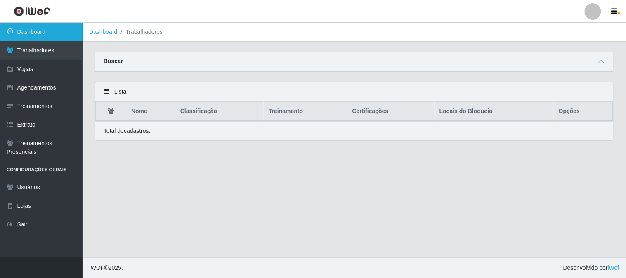
click at [59, 31] on link "Dashboard" at bounding box center [41, 32] width 83 height 19
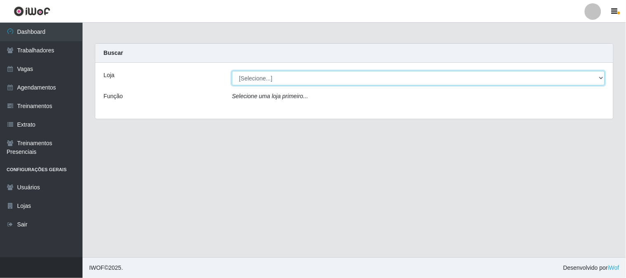
click at [284, 77] on select "[Selecione...] Sapore D'italia" at bounding box center [418, 78] width 373 height 14
select select "266"
click at [232, 71] on select "[Selecione...] Sapore D'italia" at bounding box center [418, 78] width 373 height 14
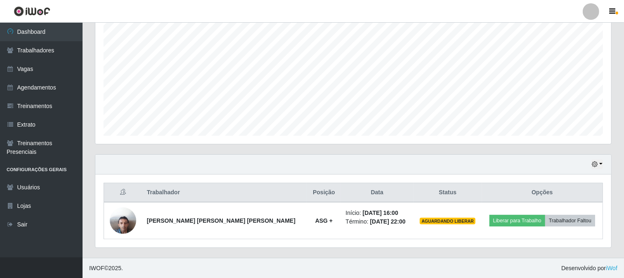
scroll to position [171, 516]
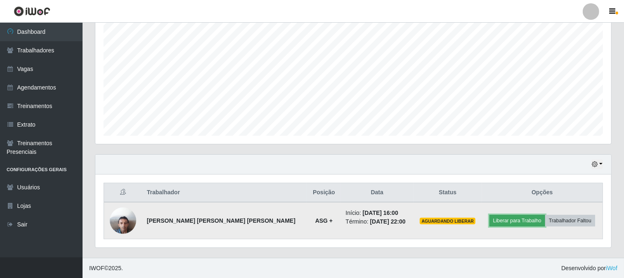
click at [490, 221] on button "Liberar para Trabalho" at bounding box center [518, 221] width 56 height 12
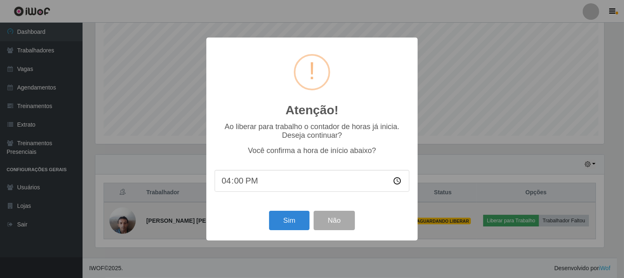
scroll to position [171, 511]
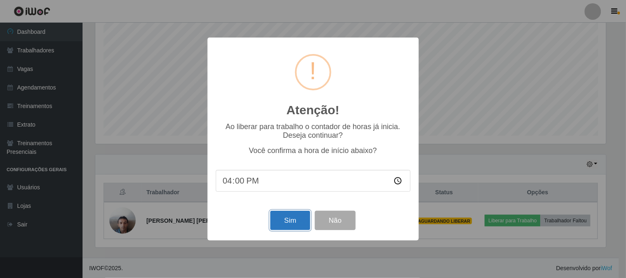
click at [300, 219] on button "Sim" at bounding box center [290, 220] width 40 height 19
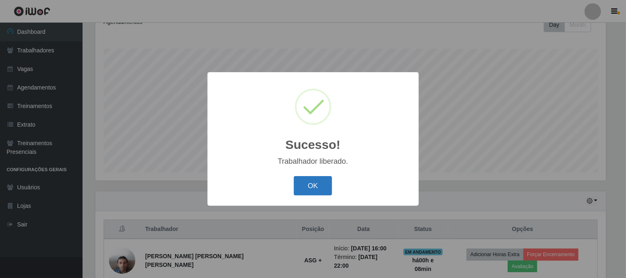
click at [306, 187] on button "OK" at bounding box center [313, 185] width 38 height 19
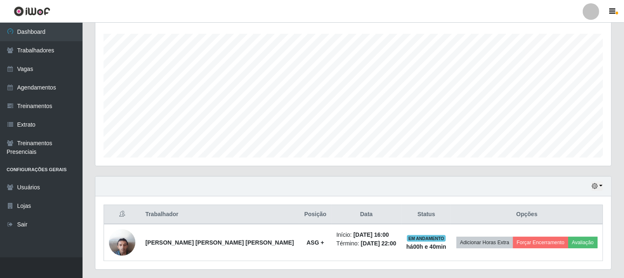
scroll to position [159, 0]
